Goal: Task Accomplishment & Management: Use online tool/utility

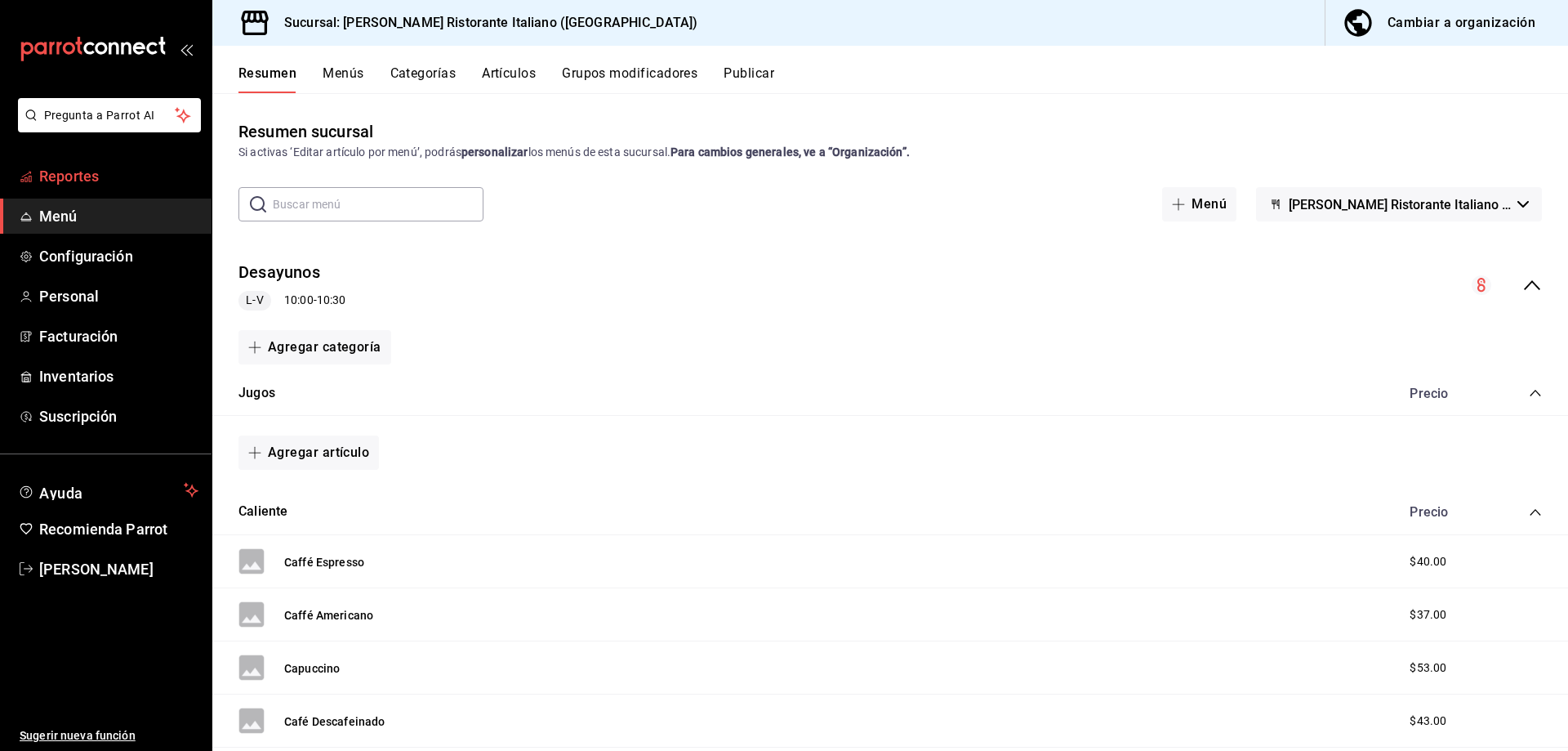
click at [83, 175] on span "Reportes" at bounding box center [118, 176] width 159 height 22
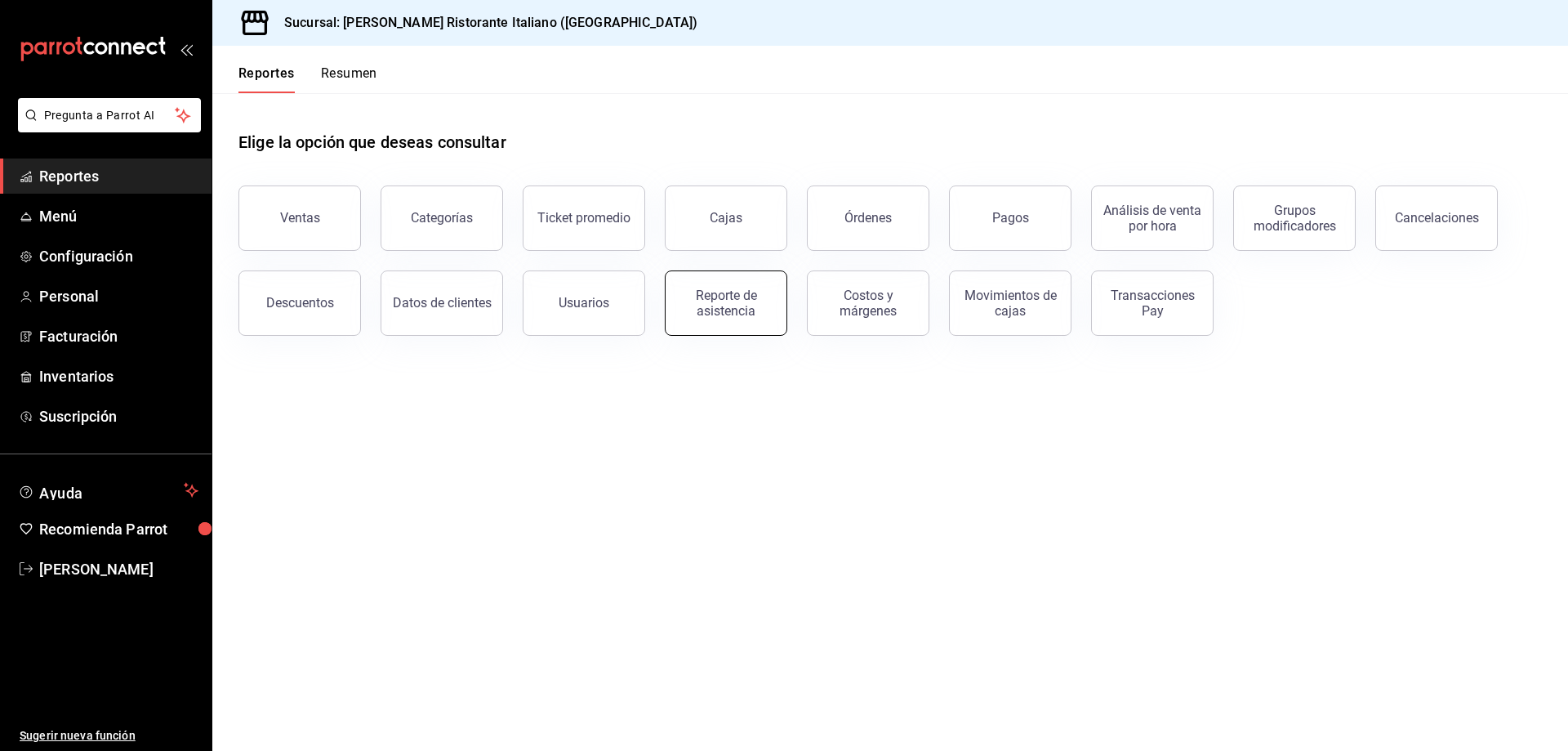
click at [732, 298] on div "Reporte de asistencia" at bounding box center [725, 303] width 101 height 31
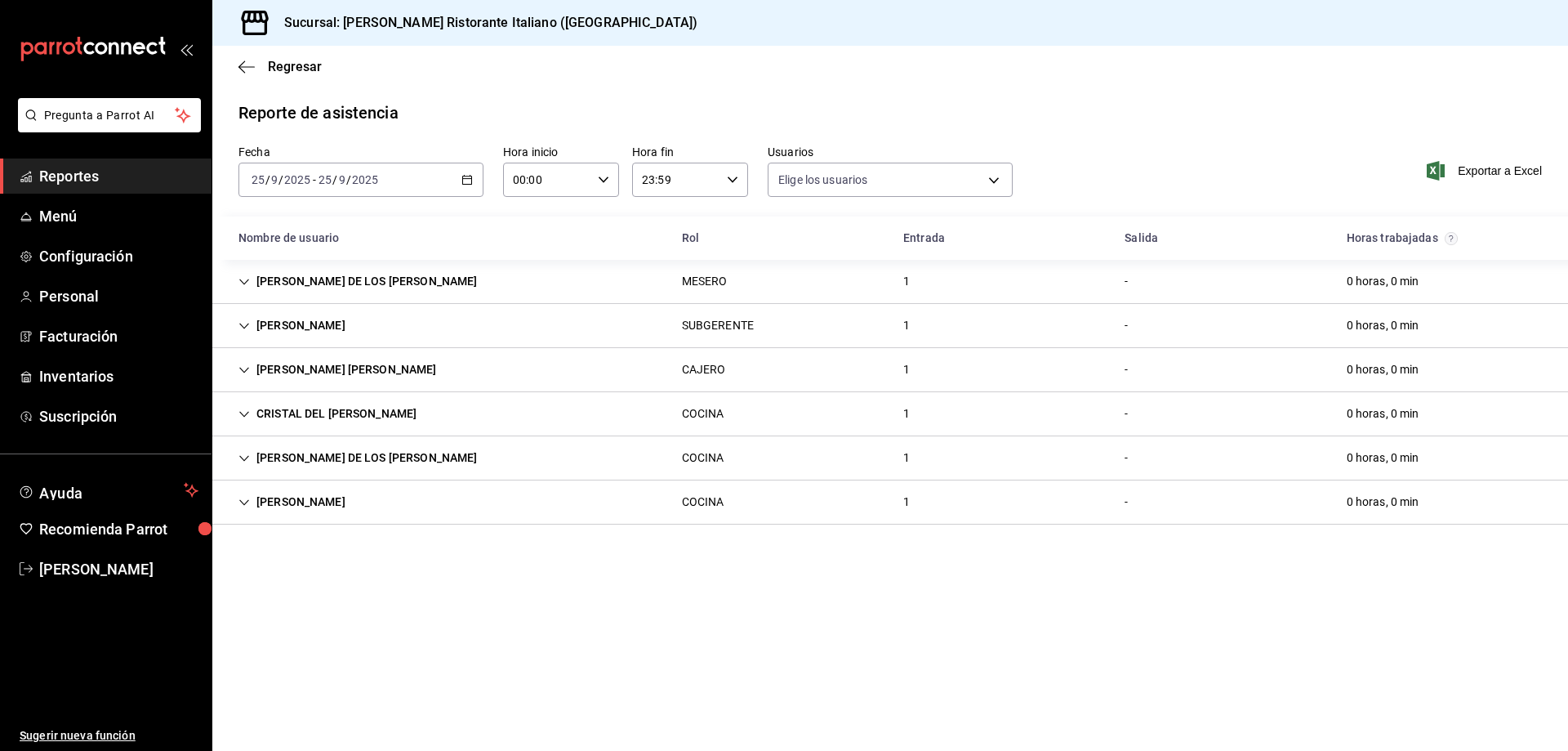
type input "fbaa1dcd-9b1b-42d3-8417-c392ee4ac69c,c847f7ff-4ec8-4711-b402-dbc889304ff0,82cd9…"
click at [101, 171] on span "Reportes" at bounding box center [118, 176] width 159 height 22
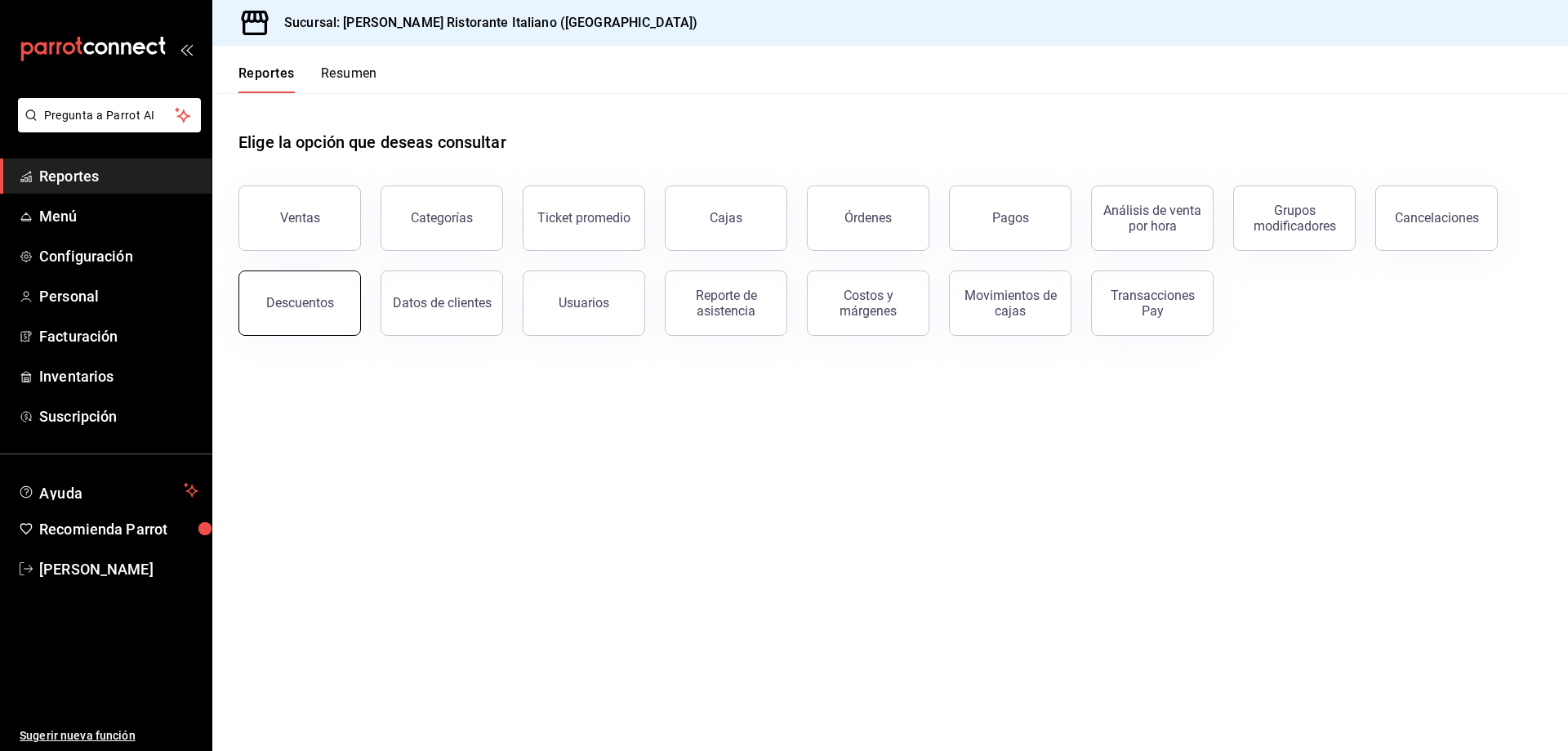
click at [320, 297] on div "Descuentos" at bounding box center [300, 302] width 68 height 15
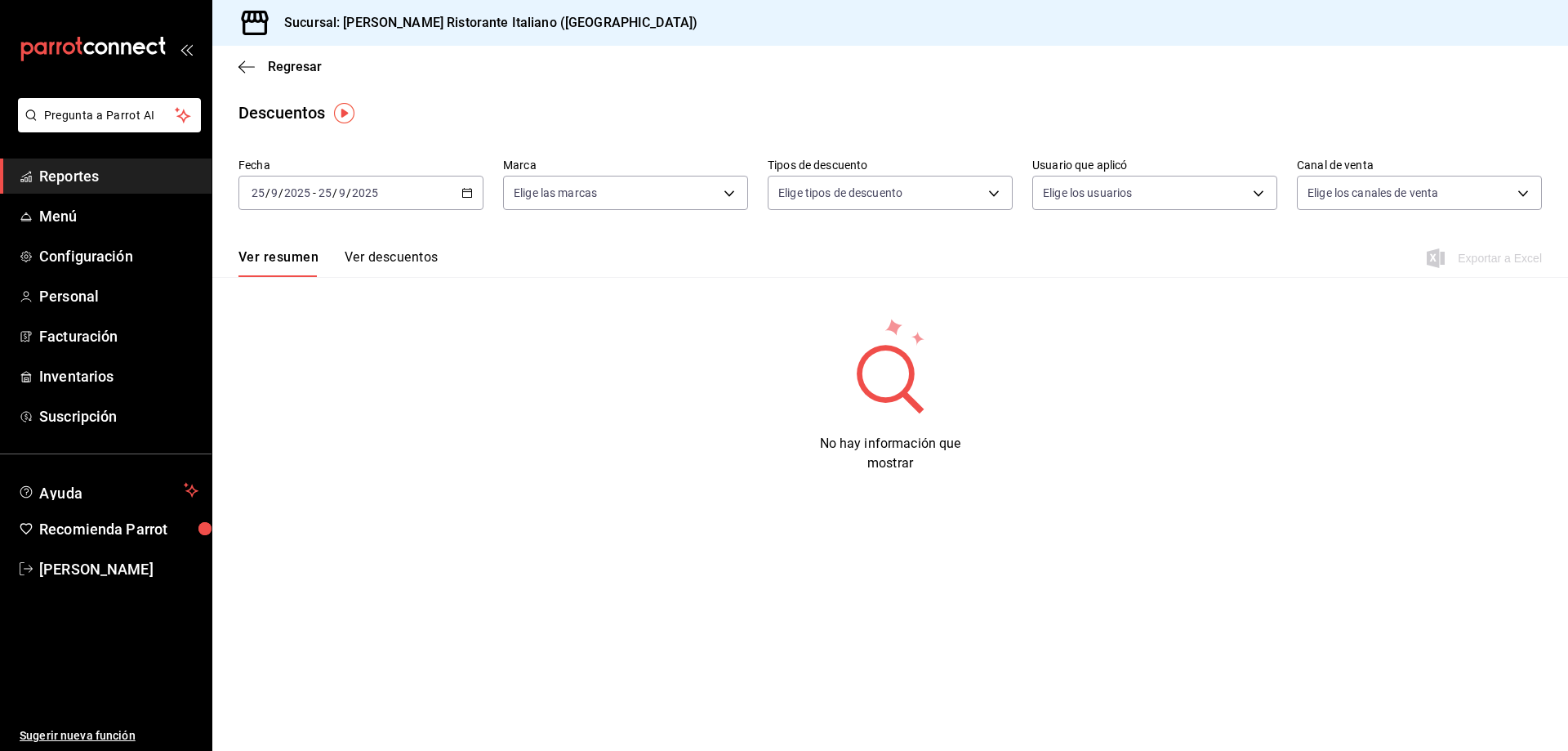
click at [465, 190] on icon "button" at bounding box center [467, 193] width 12 height 12
click at [267, 432] on span "Rango de fechas" at bounding box center [315, 426] width 126 height 17
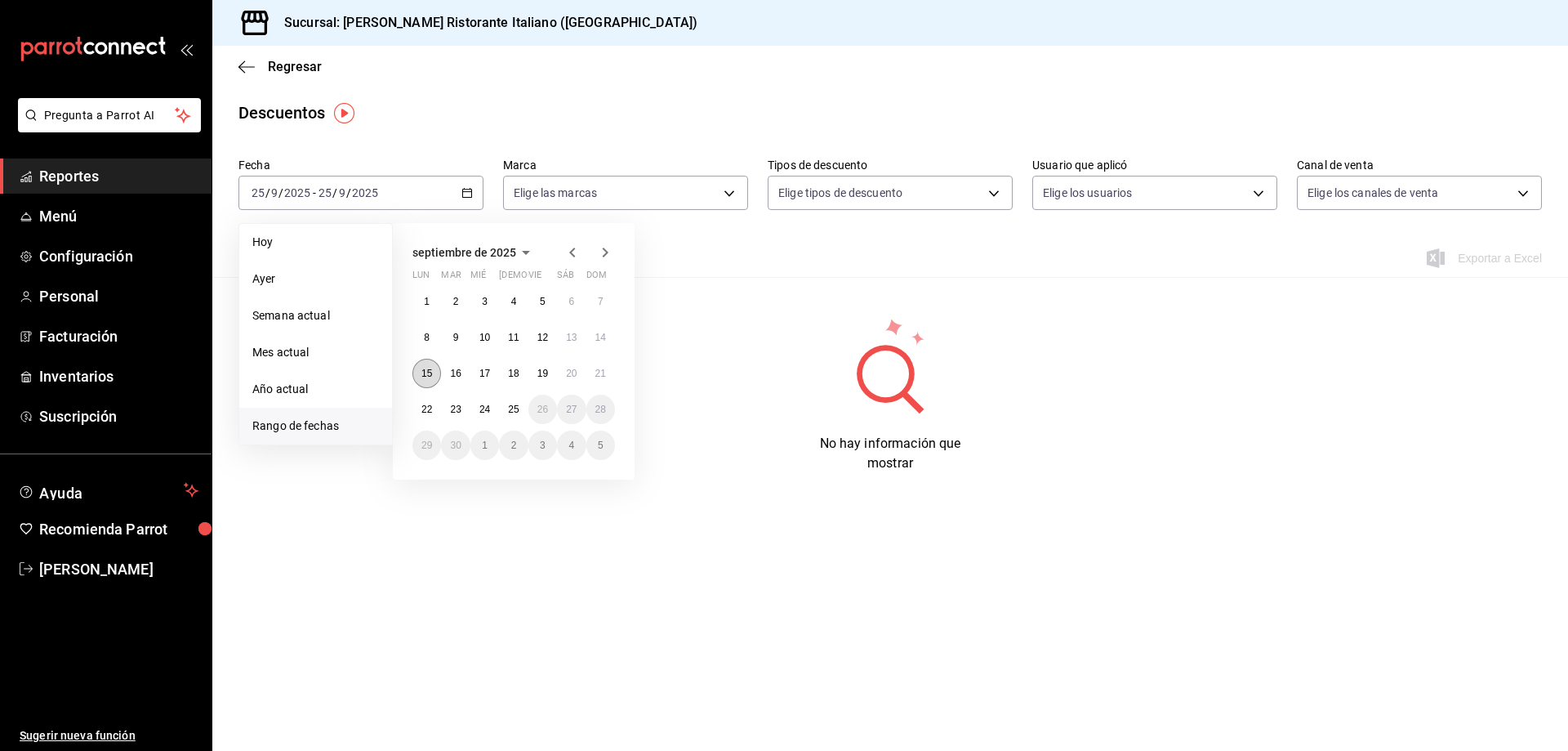
click at [425, 375] on abbr "15" at bounding box center [427, 373] width 11 height 12
click at [479, 406] on abbr "24" at bounding box center [484, 409] width 11 height 12
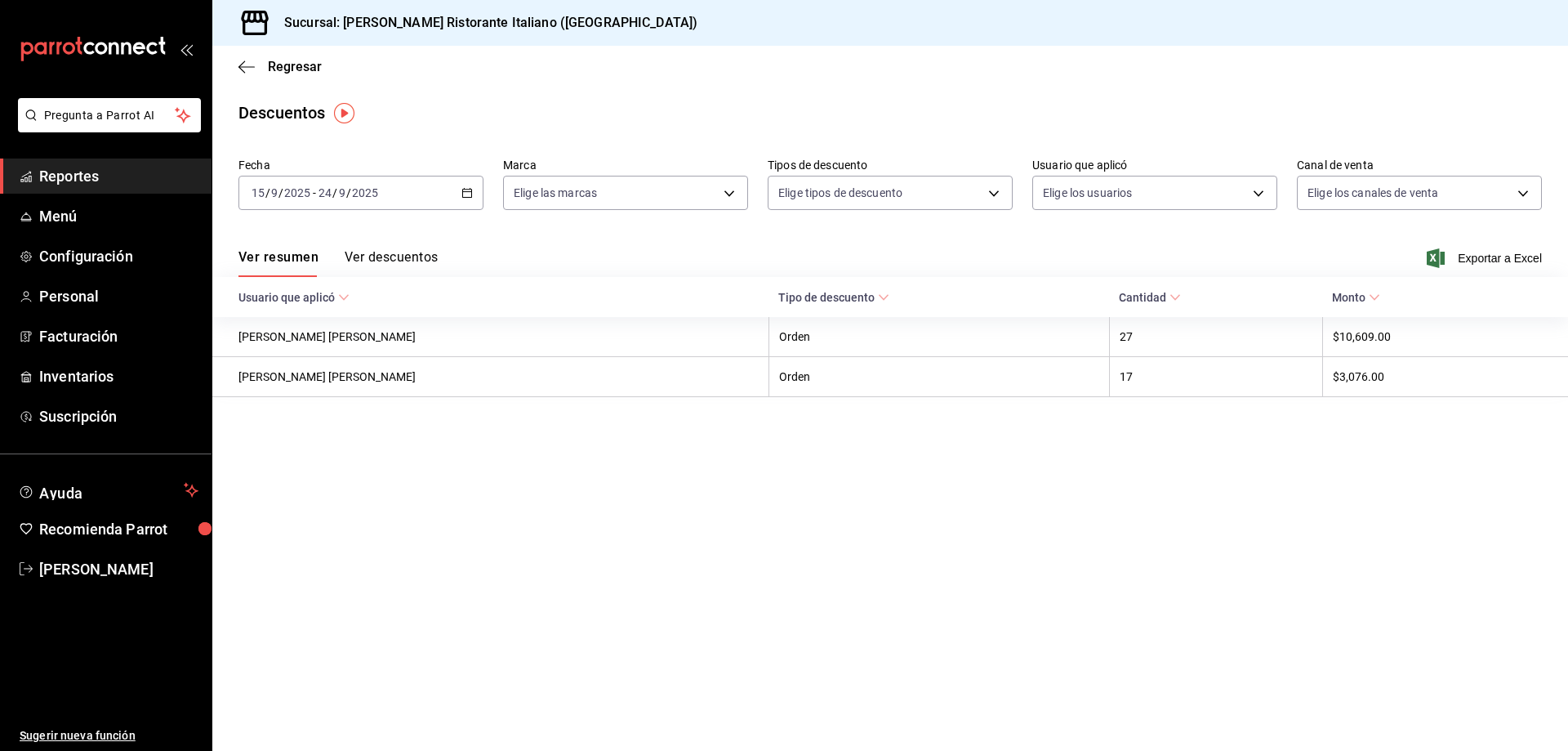
click at [397, 252] on button "Ver descuentos" at bounding box center [391, 263] width 93 height 28
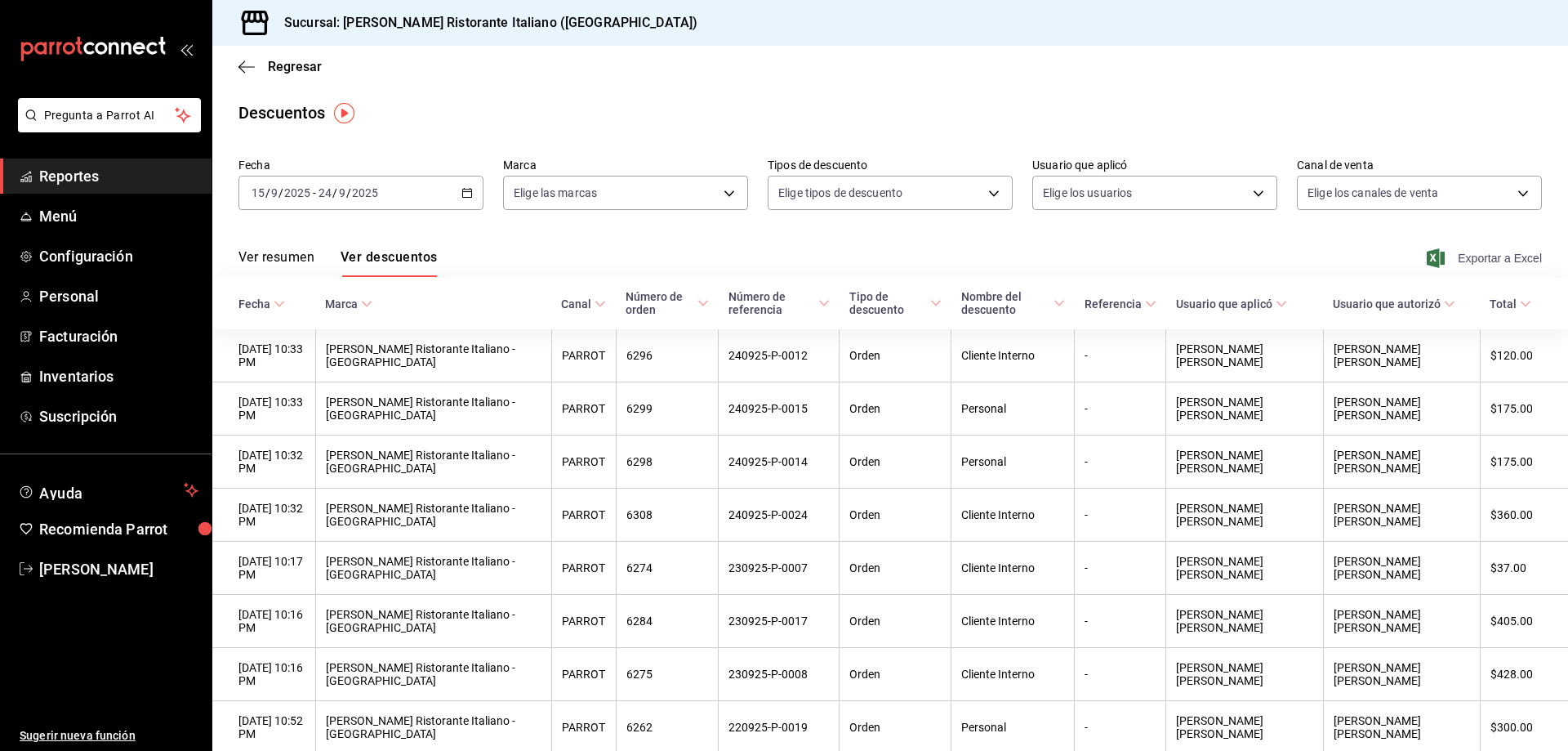
click at [1464, 256] on span "Exportar a Excel" at bounding box center [1485, 258] width 112 height 20
click at [287, 64] on span "Regresar" at bounding box center [295, 66] width 54 height 15
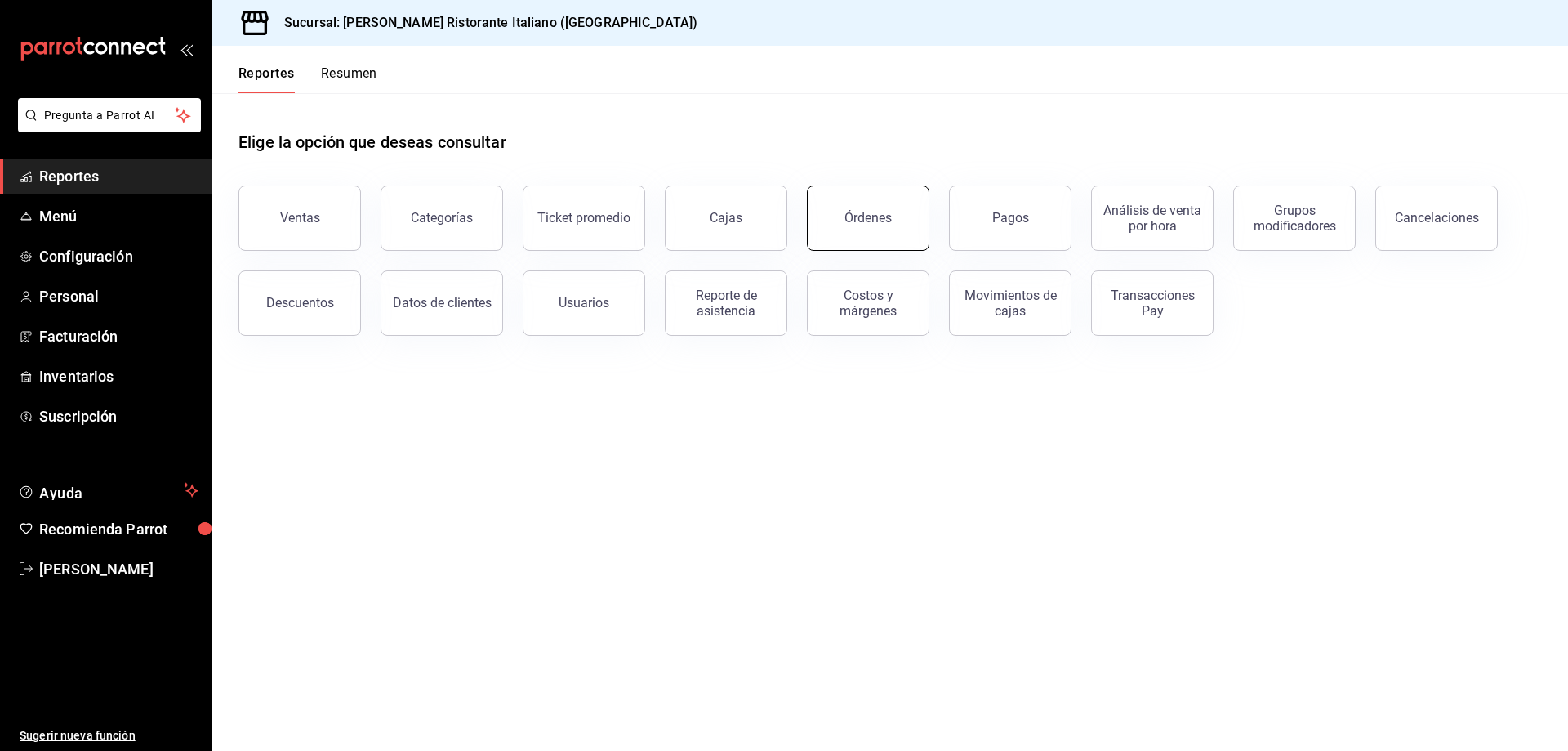
click at [868, 214] on div "Órdenes" at bounding box center [868, 217] width 47 height 15
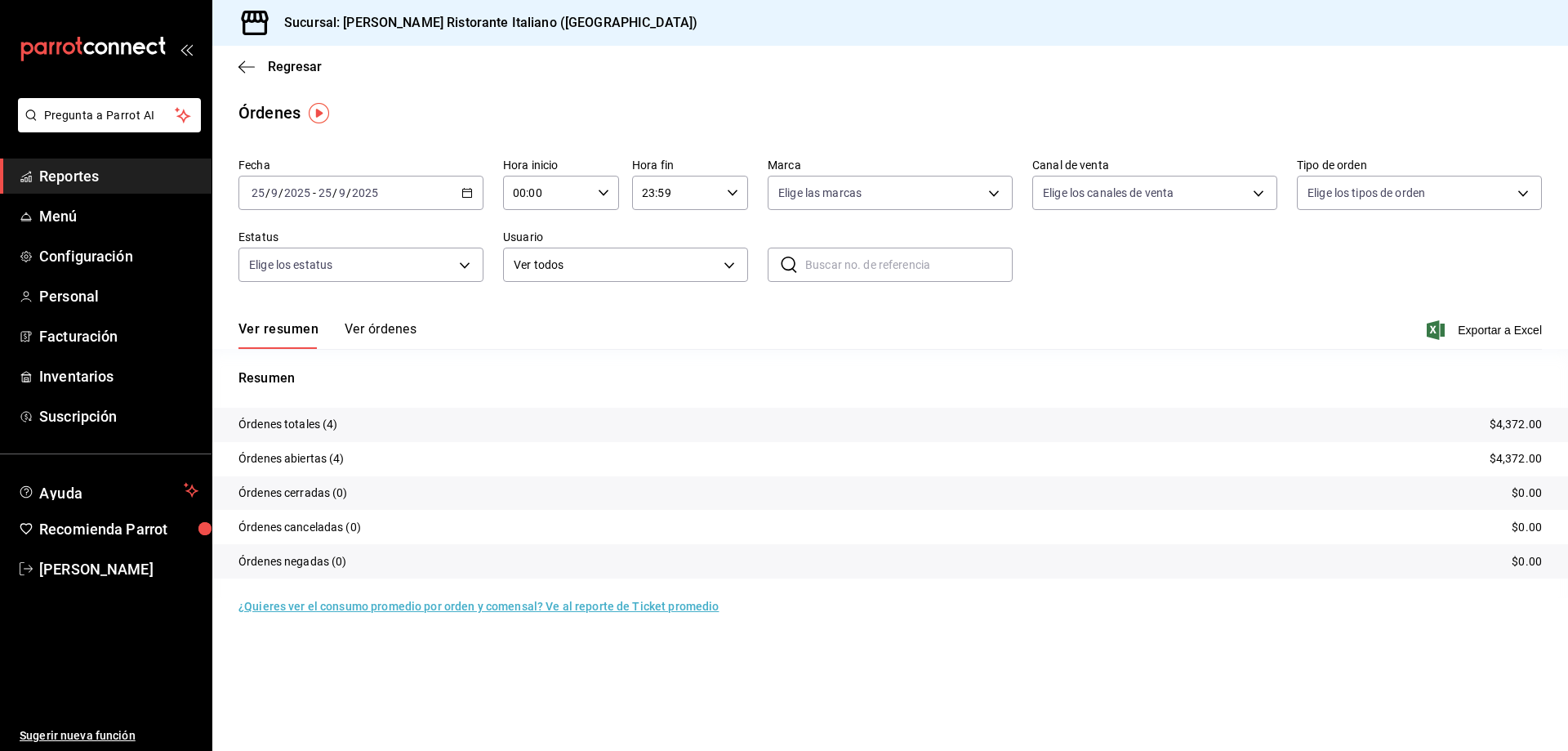
click at [464, 197] on \(Stroke\) "button" at bounding box center [467, 194] width 10 height 9
click at [306, 429] on span "Rango de fechas" at bounding box center [315, 426] width 126 height 17
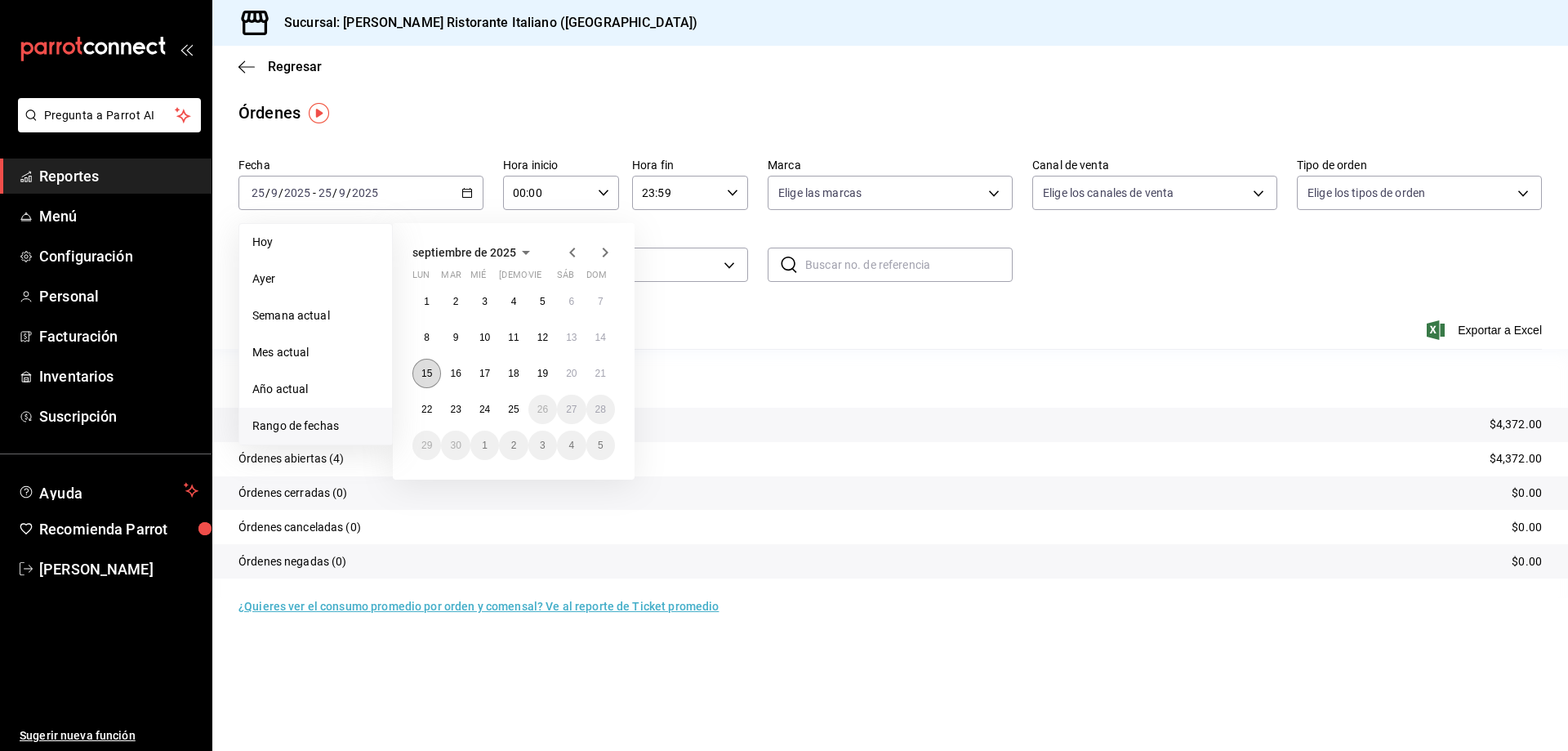
click at [429, 373] on abbr "15" at bounding box center [427, 373] width 11 height 12
click at [487, 413] on abbr "24" at bounding box center [484, 409] width 11 height 12
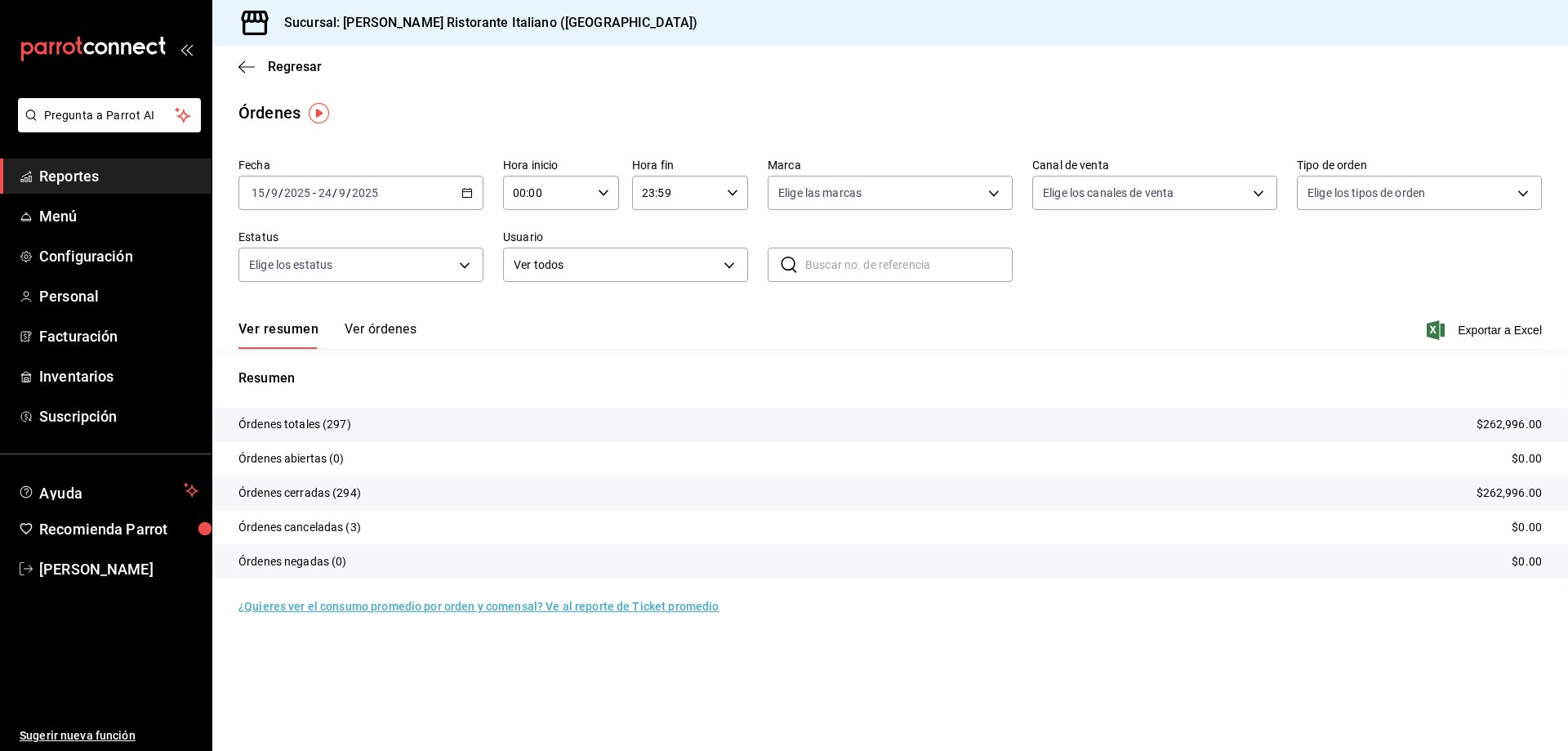
click at [393, 331] on button "Ver órdenes" at bounding box center [380, 335] width 72 height 28
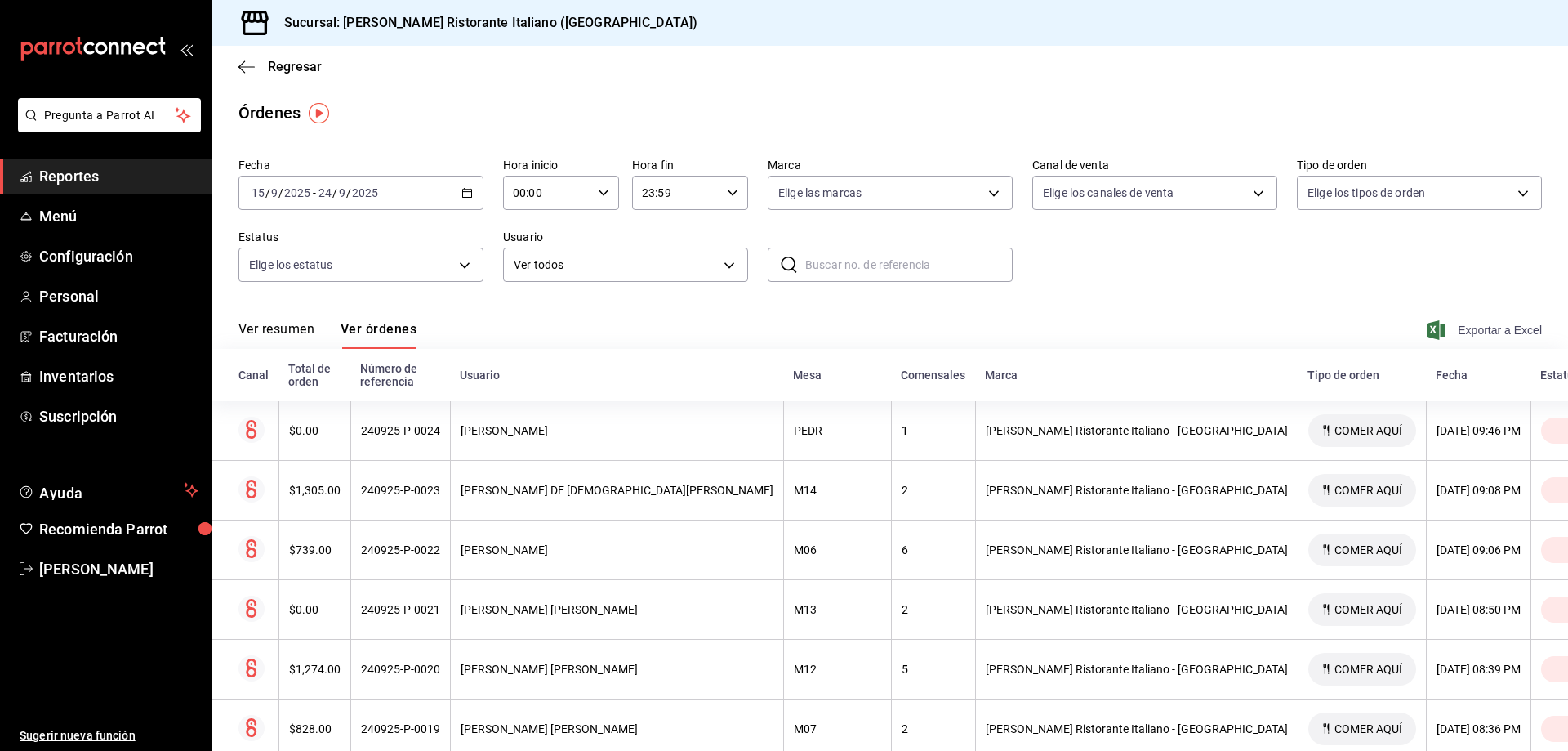
click at [1483, 334] on span "Exportar a Excel" at bounding box center [1485, 330] width 112 height 20
click at [293, 65] on span "Regresar" at bounding box center [295, 66] width 54 height 15
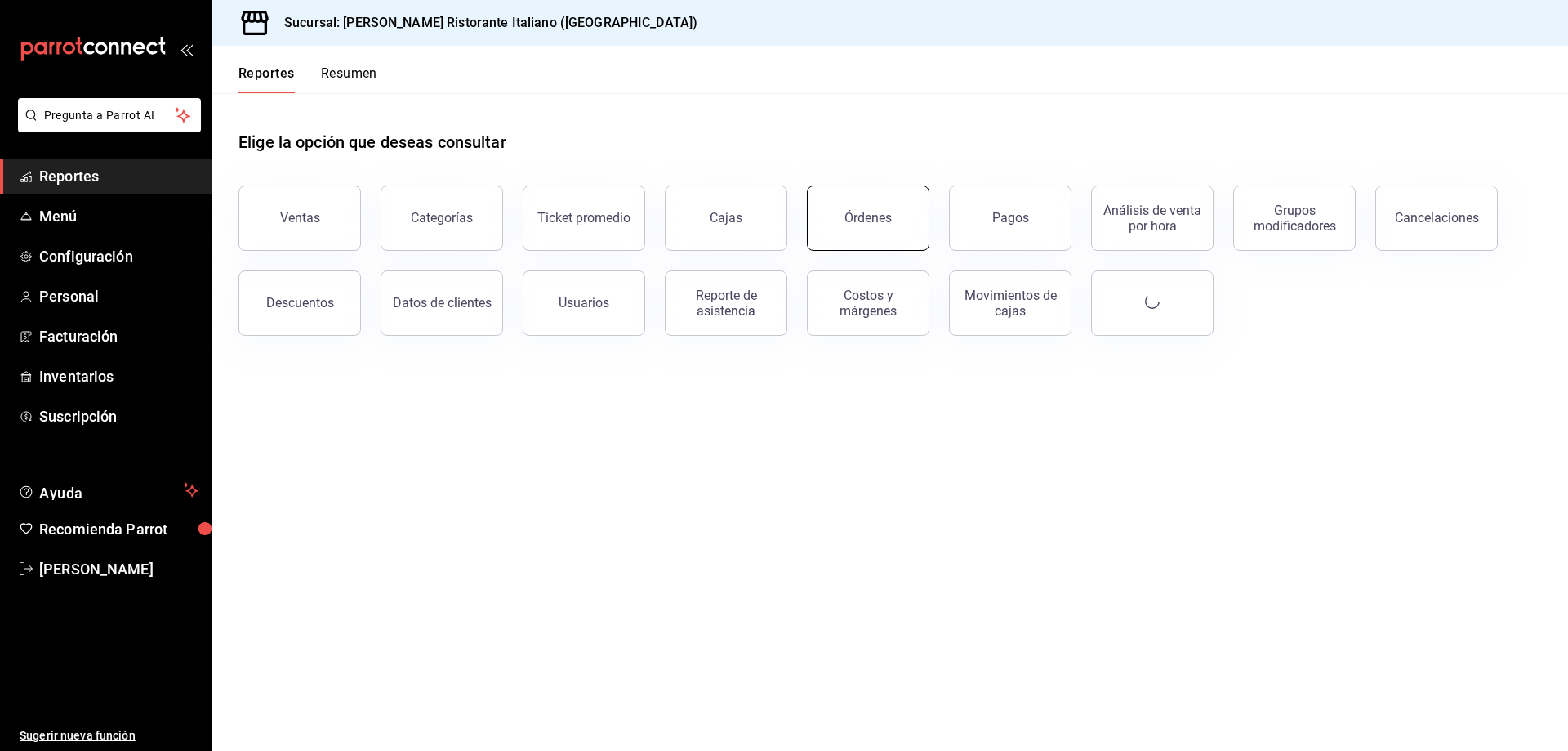
click at [875, 222] on div "Órdenes" at bounding box center [868, 217] width 47 height 15
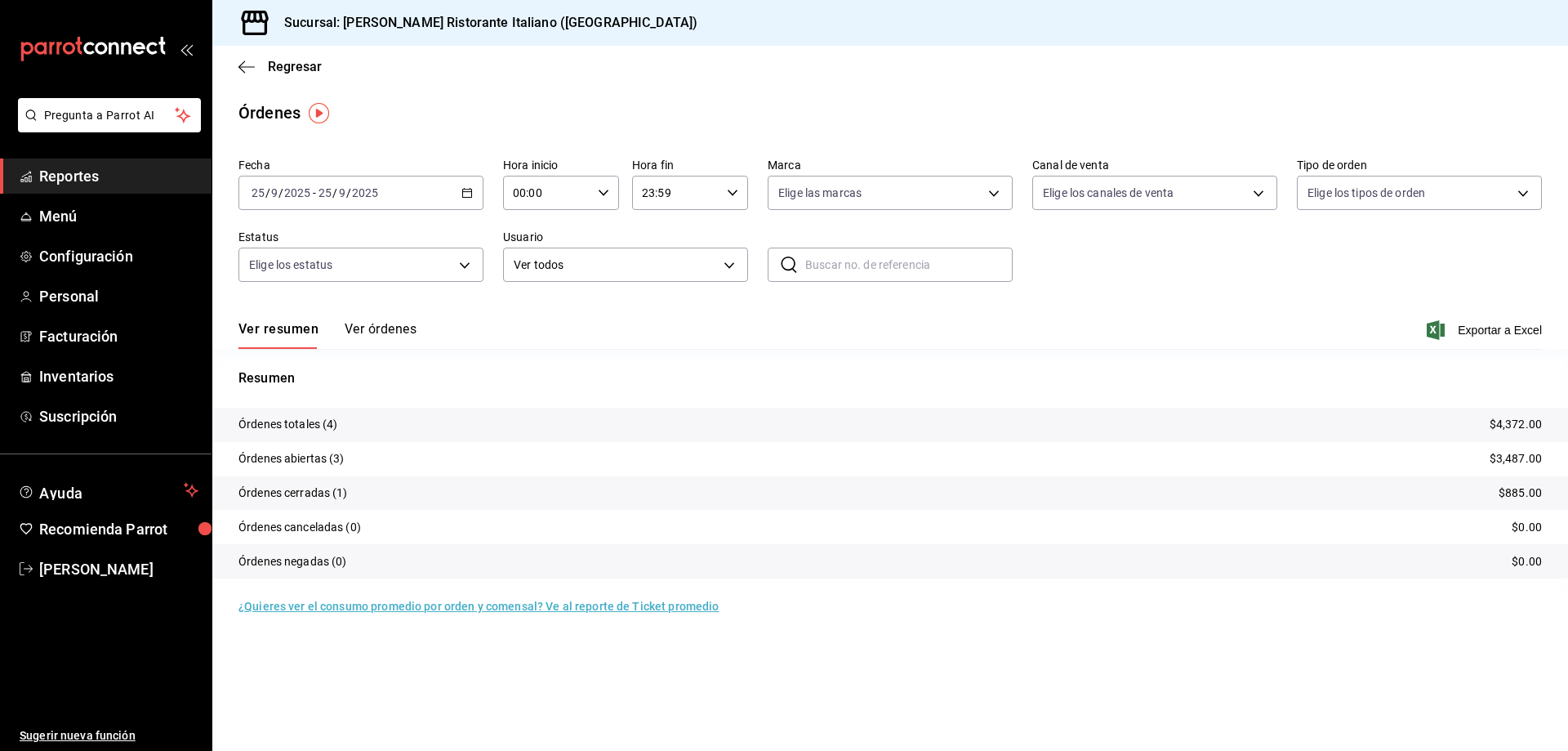
click at [472, 193] on \(Stroke\) "button" at bounding box center [467, 194] width 10 height 9
click at [320, 287] on li "Ayer" at bounding box center [315, 279] width 153 height 36
click at [391, 333] on button "Ver órdenes" at bounding box center [380, 335] width 72 height 28
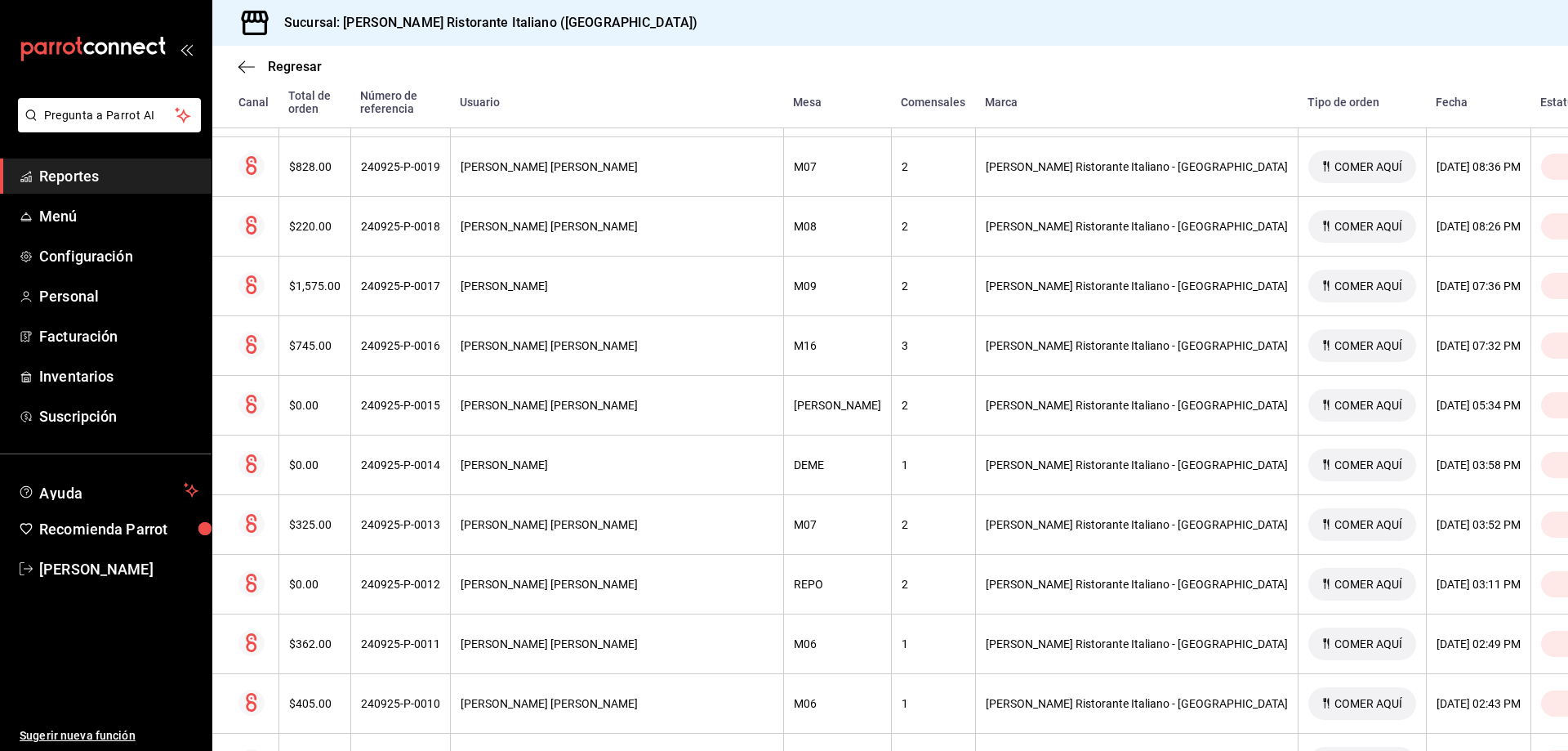
scroll to position [602, 0]
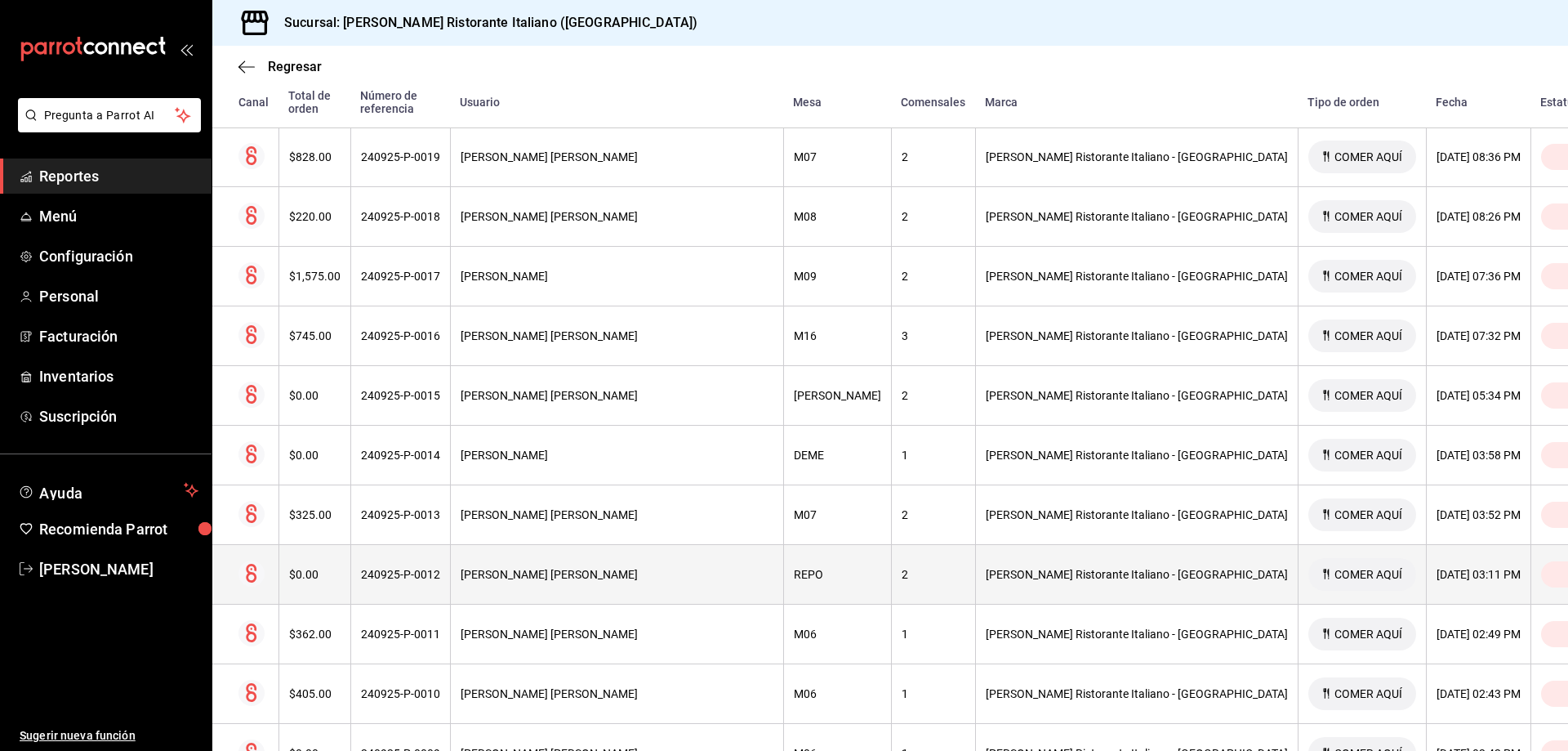
click at [986, 568] on div "[PERSON_NAME] Ristorante Italiano - [GEOGRAPHIC_DATA]" at bounding box center [1137, 575] width 302 height 13
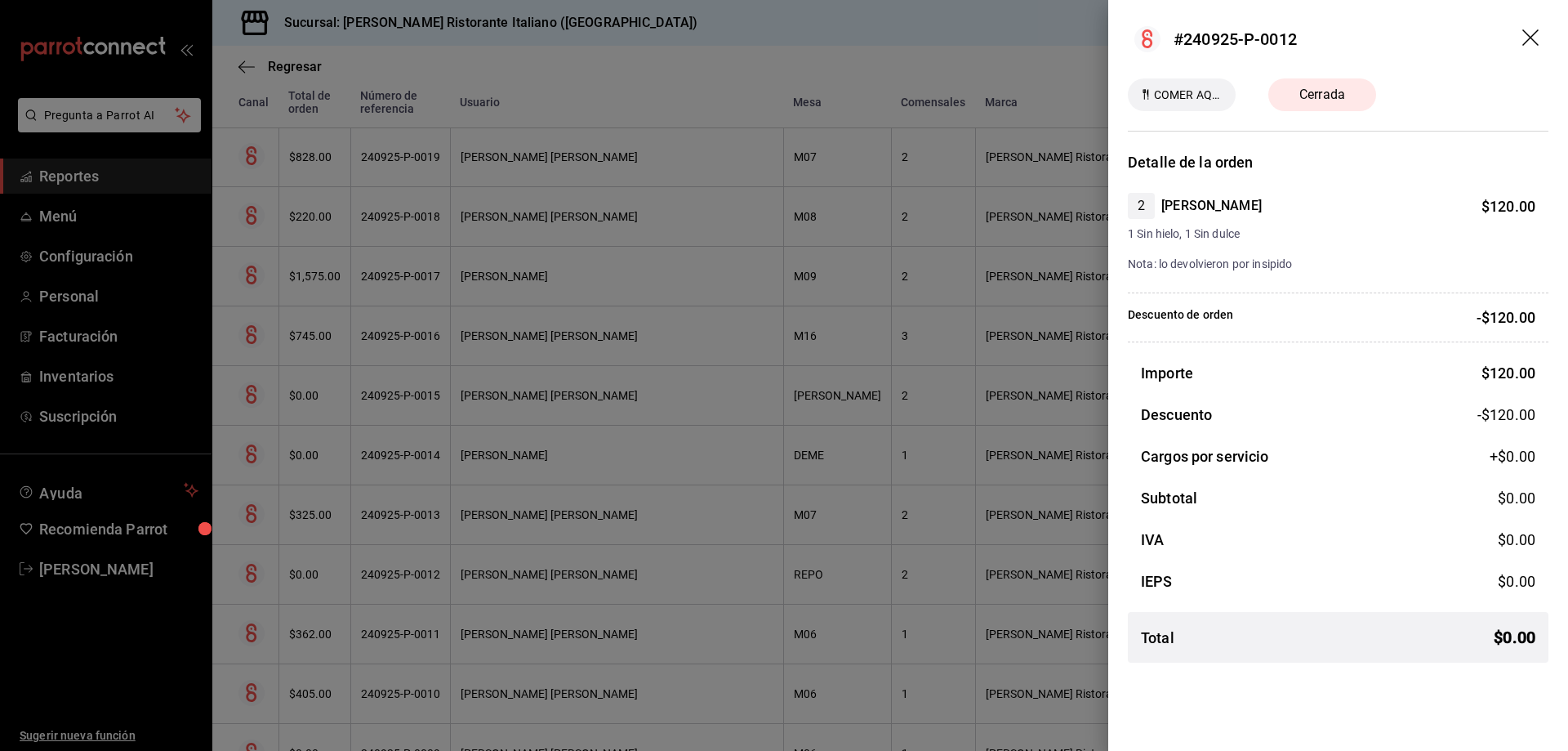
click at [1528, 31] on icon "drag" at bounding box center [1533, 39] width 20 height 20
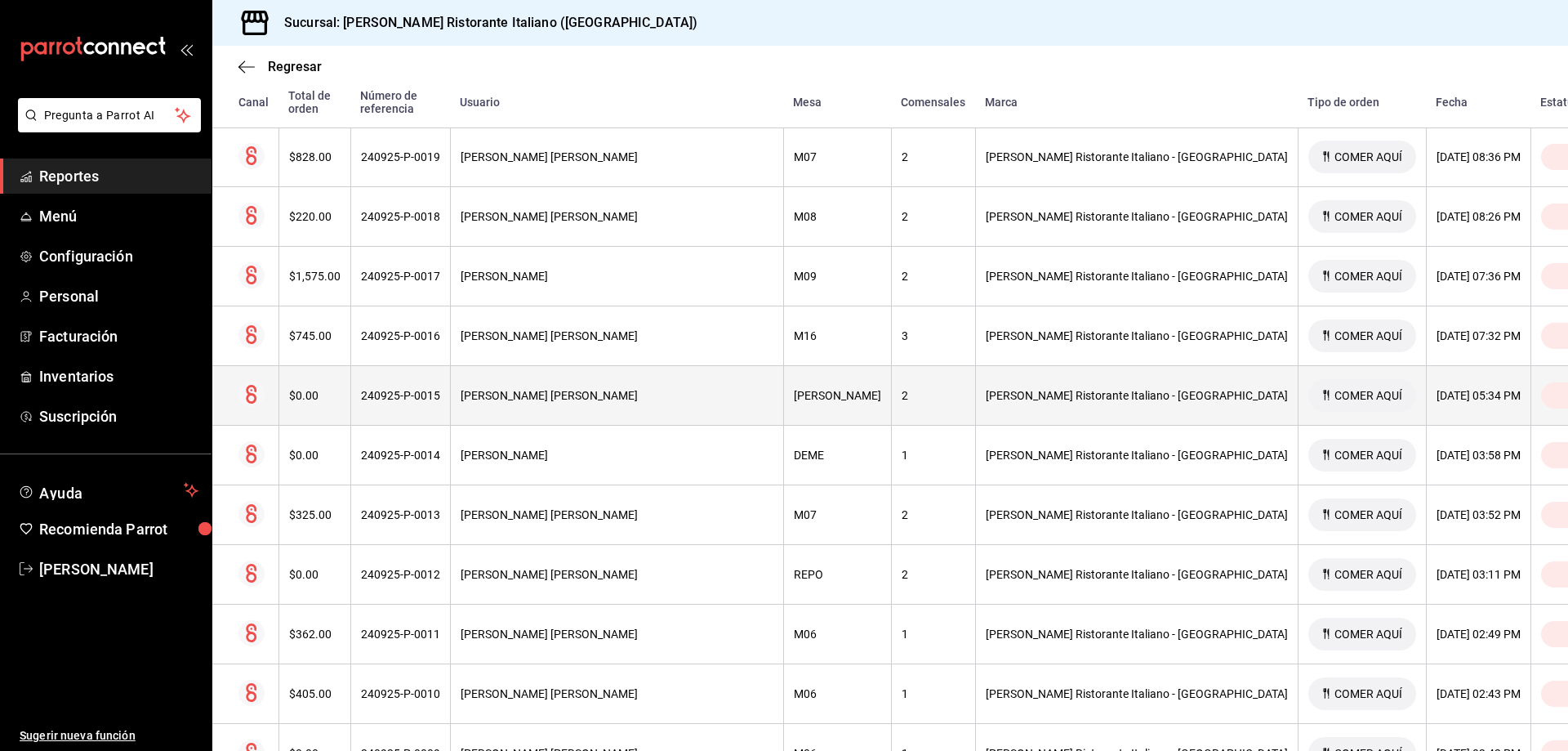
click at [534, 374] on th "[PERSON_NAME] [PERSON_NAME]" at bounding box center [616, 396] width 334 height 60
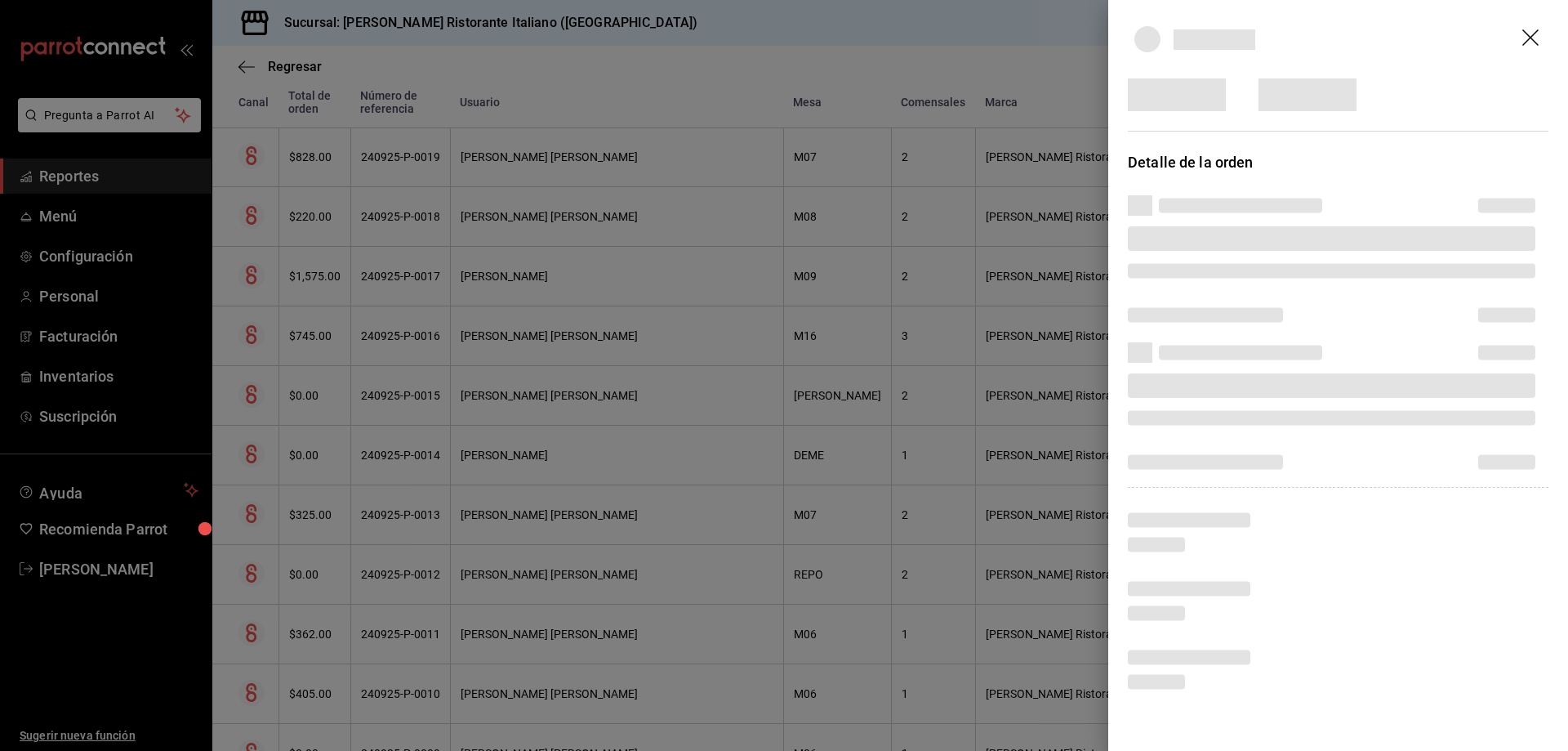
click at [930, 51] on div at bounding box center [784, 376] width 1568 height 751
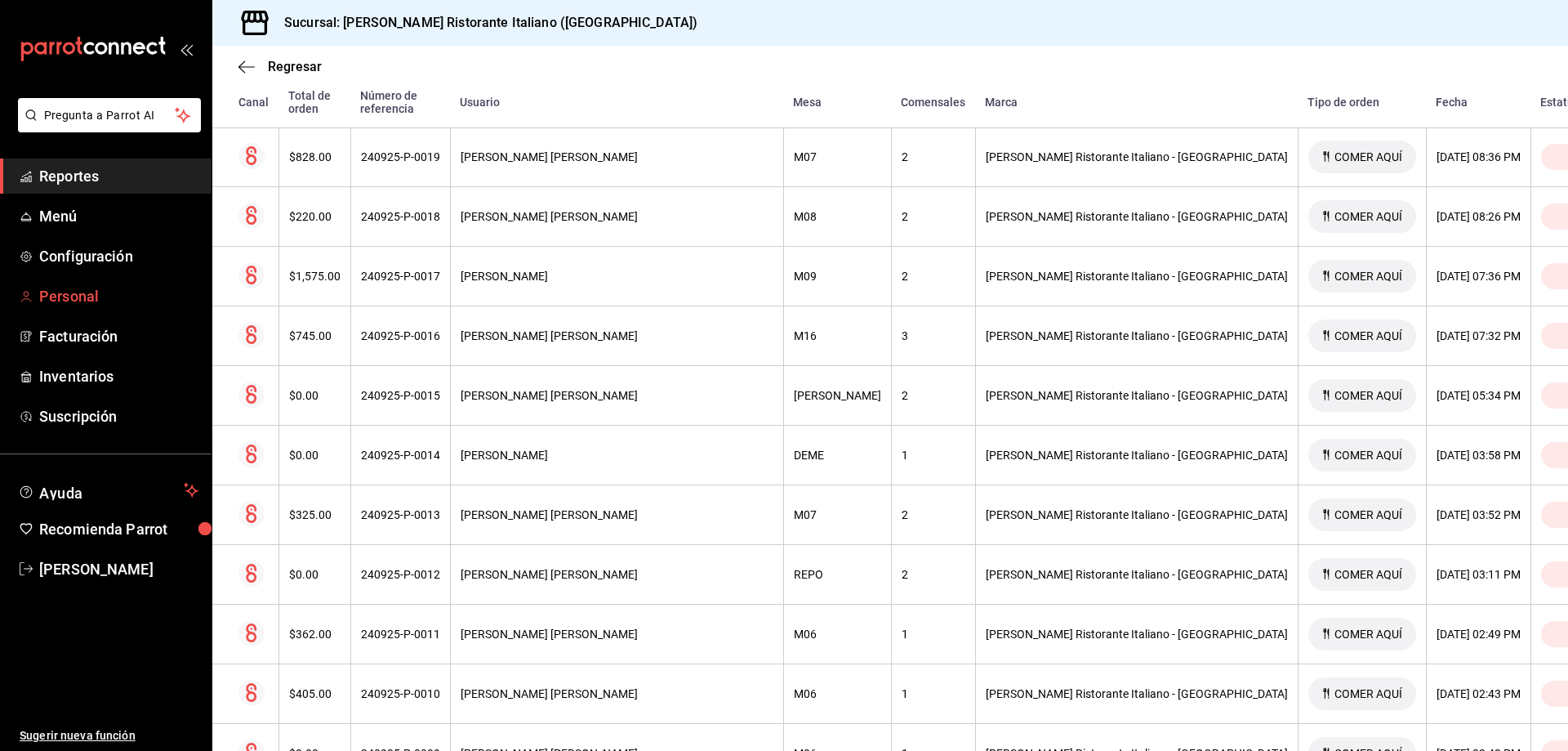
click at [65, 300] on span "Personal" at bounding box center [118, 296] width 159 height 22
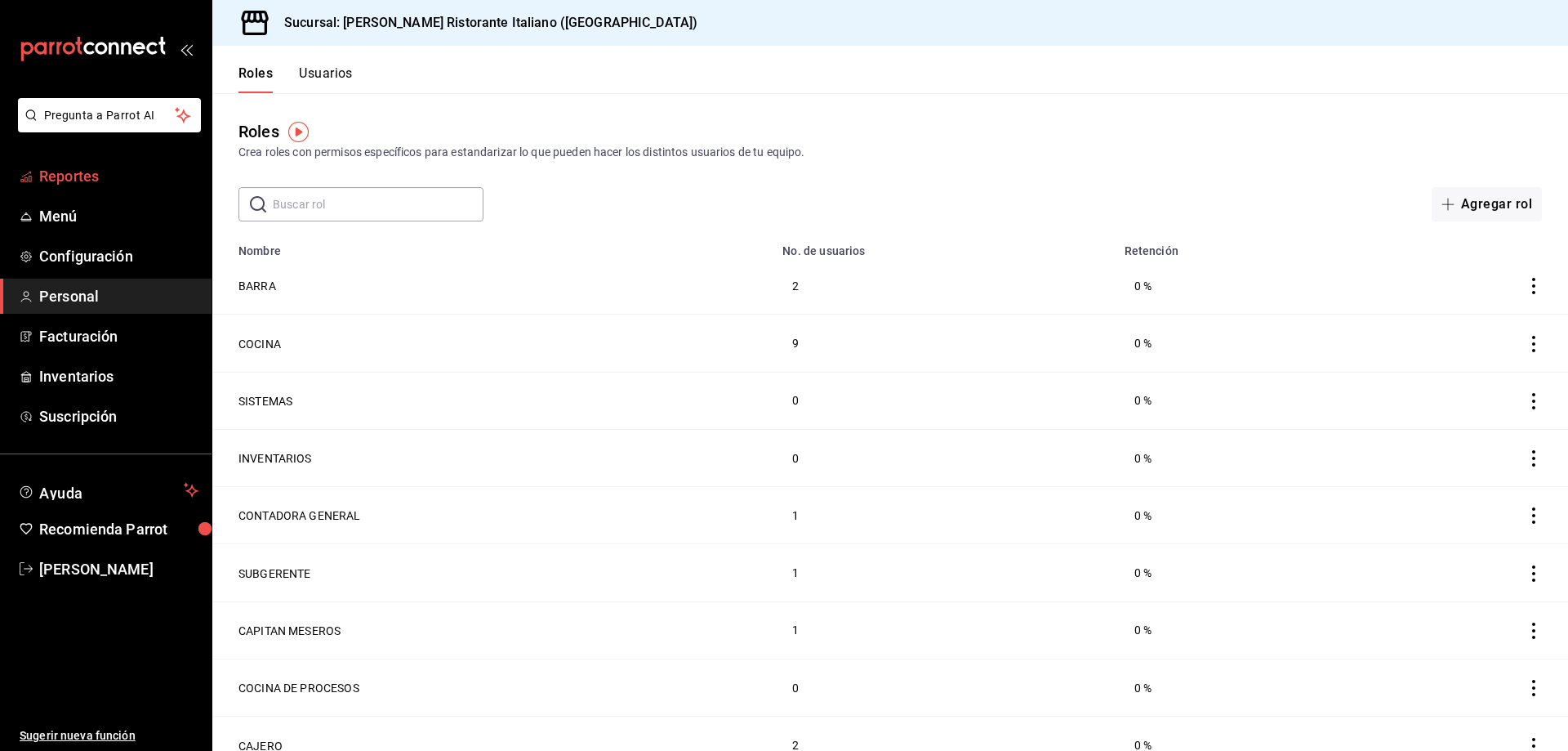
click at [101, 176] on span "Reportes" at bounding box center [118, 176] width 159 height 22
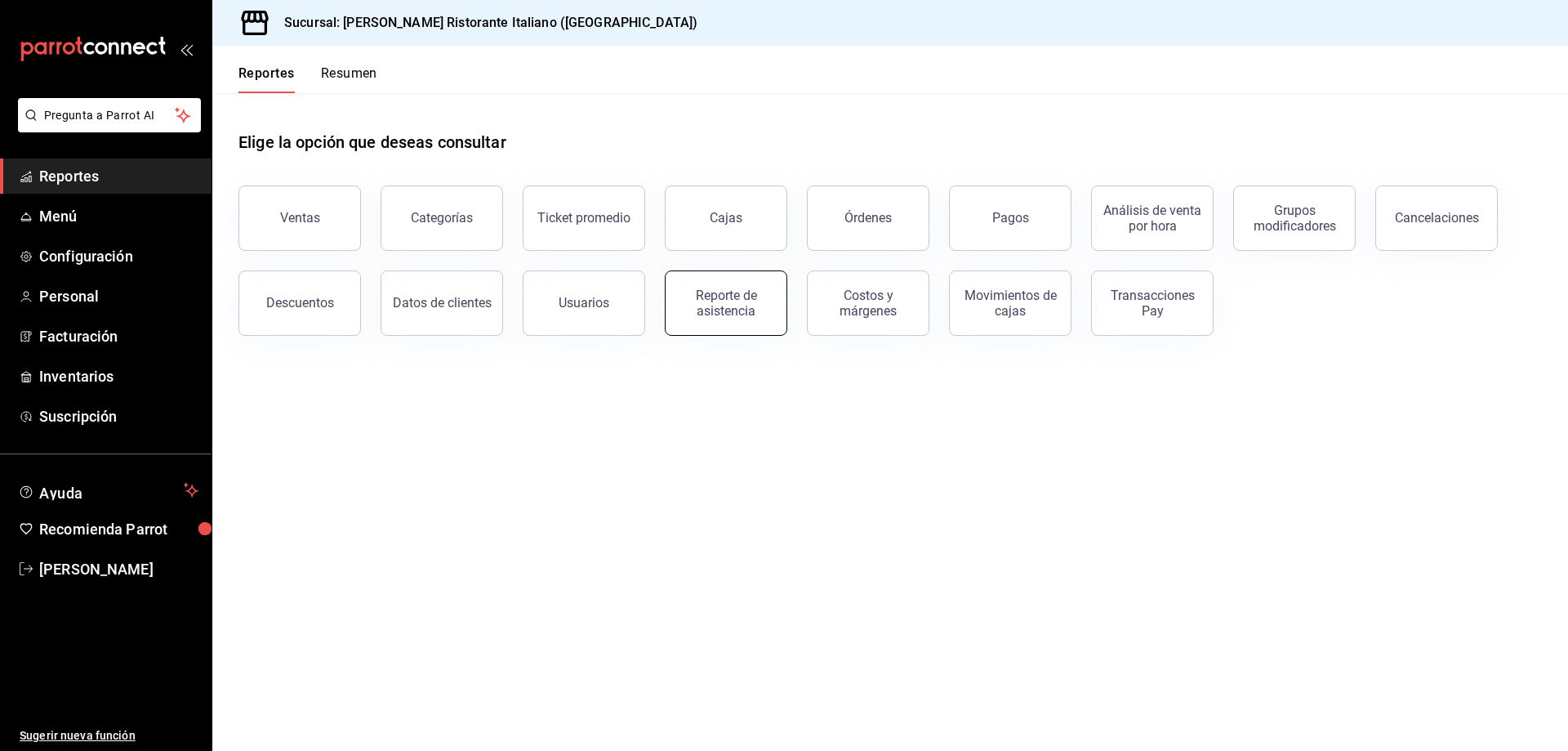
click at [719, 308] on div "Reporte de asistencia" at bounding box center [725, 303] width 101 height 31
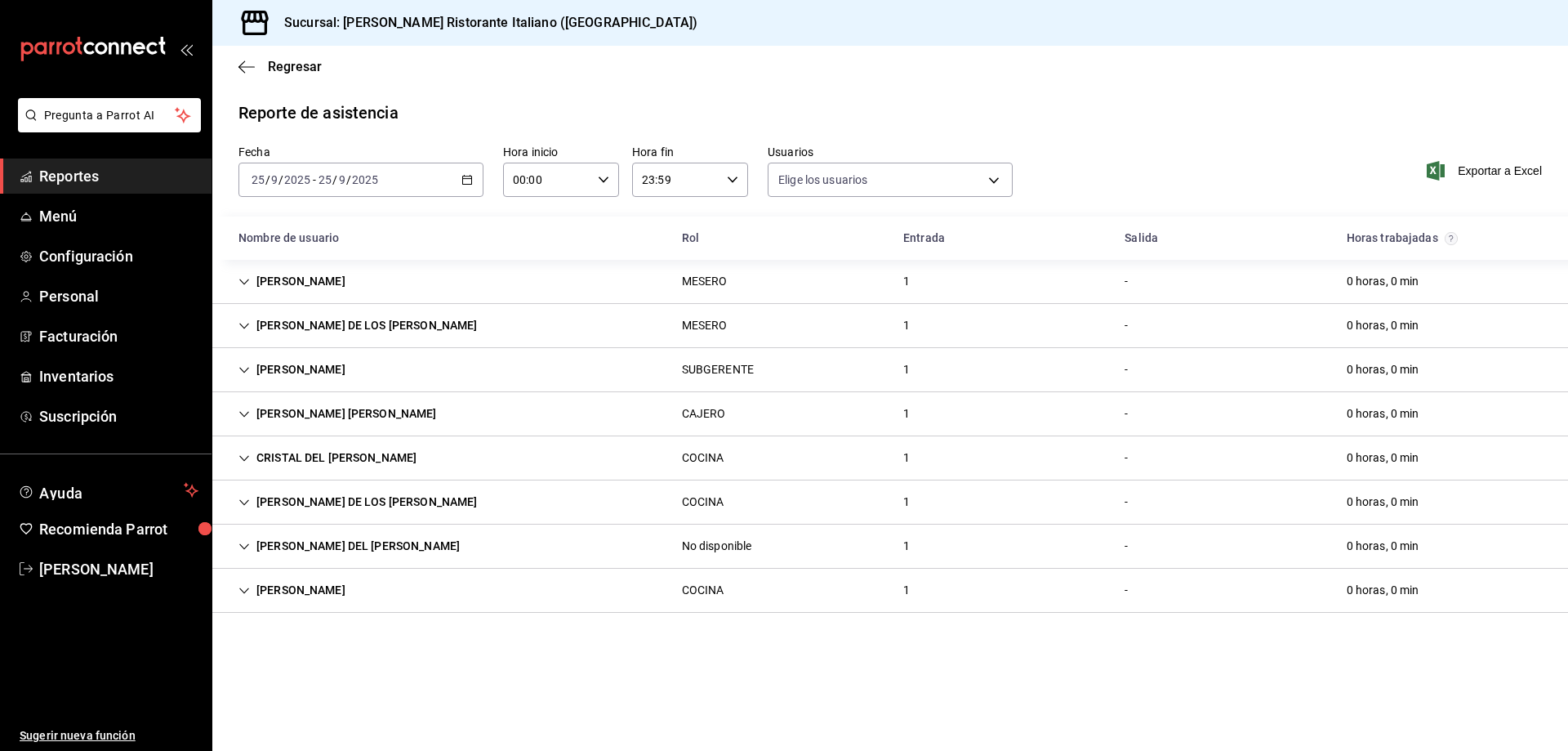
type input "fbaa1dcd-9b1b-42d3-8417-c392ee4ac69c,c847f7ff-4ec8-4711-b402-dbc889304ff0,82cd9…"
click at [278, 63] on span "Regresar" at bounding box center [295, 66] width 54 height 15
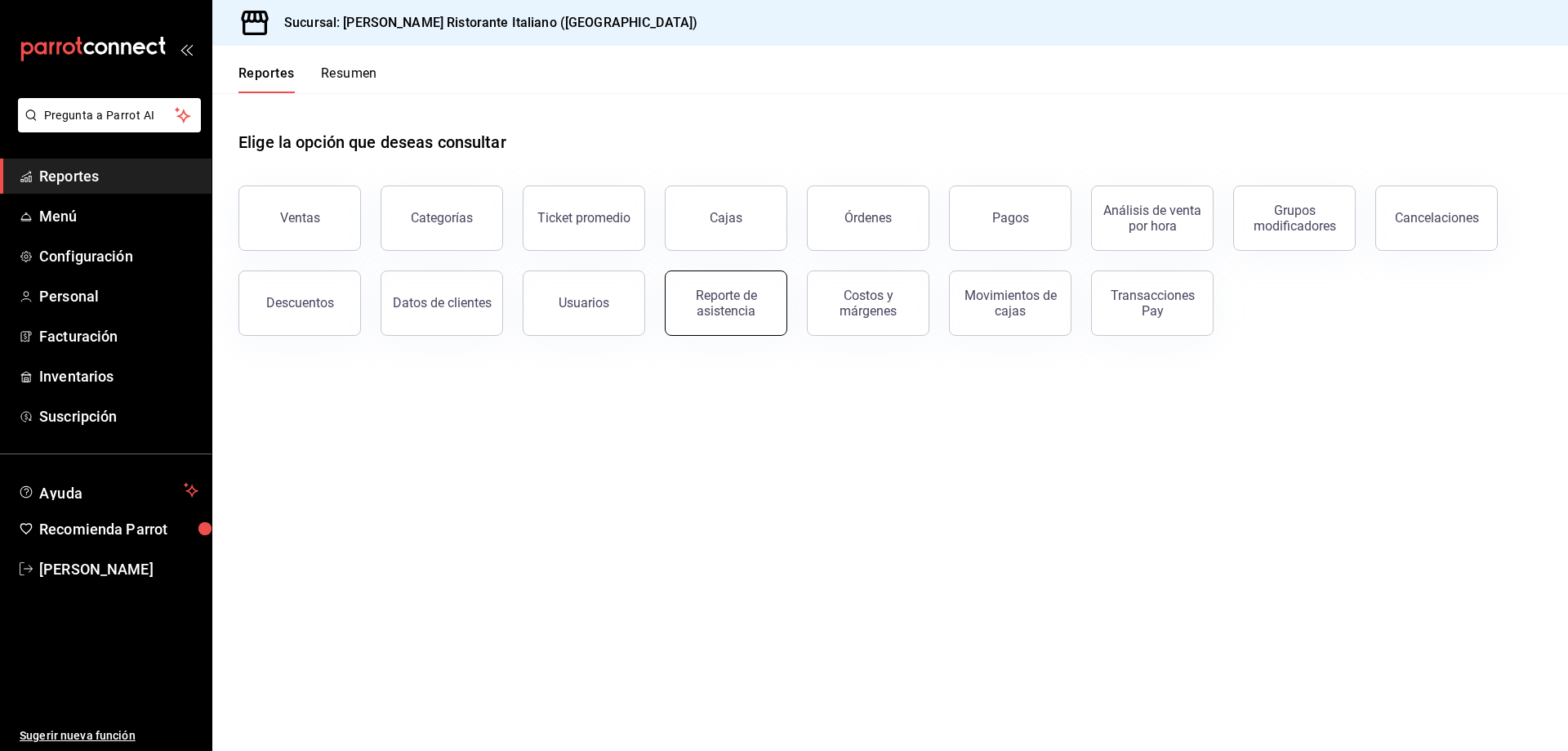
click at [712, 305] on div "Reporte de asistencia" at bounding box center [725, 303] width 101 height 31
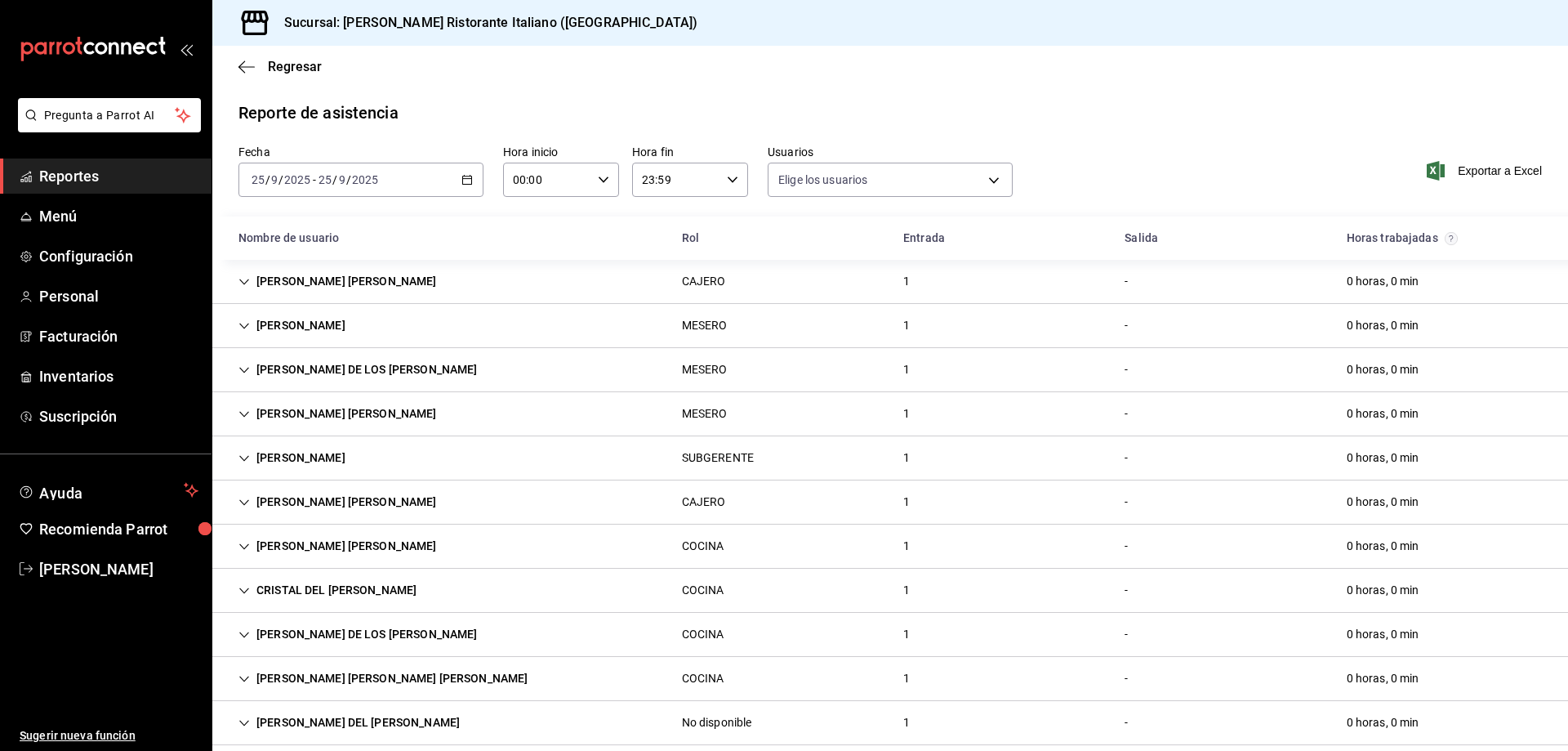
type input "fbaa1dcd-9b1b-42d3-8417-c392ee4ac69c,c847f7ff-4ec8-4711-b402-dbc889304ff0,82cd9…"
